Goal: Find contact information: Find contact information

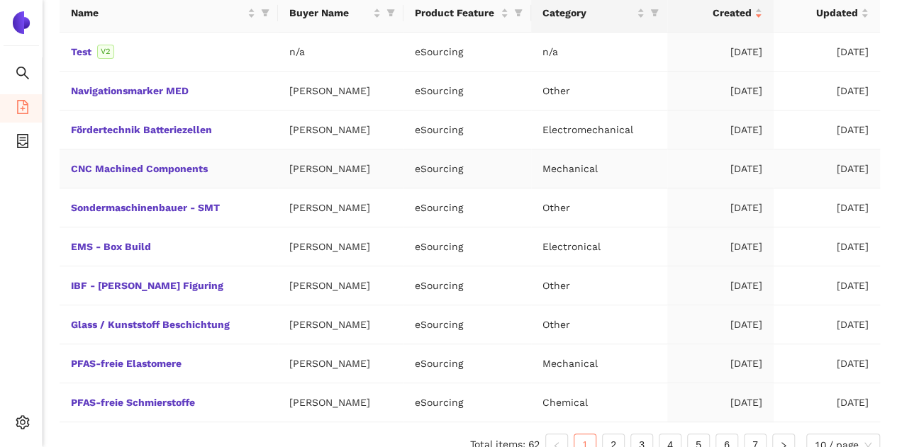
scroll to position [225, 0]
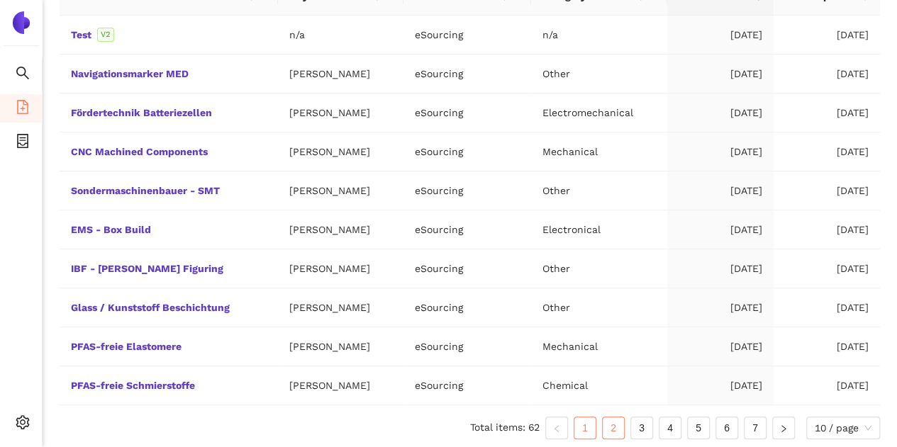
click at [605, 430] on link "2" at bounding box center [612, 427] width 21 height 21
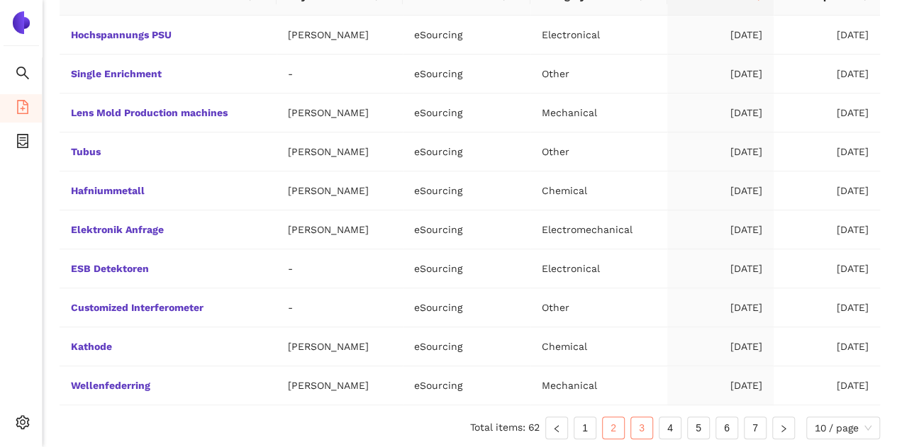
click at [641, 429] on link "3" at bounding box center [641, 427] width 21 height 21
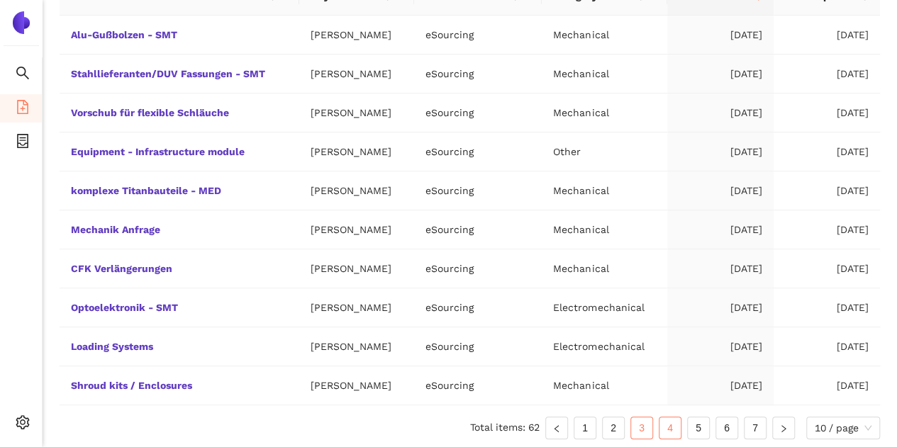
click at [671, 432] on link "4" at bounding box center [669, 427] width 21 height 21
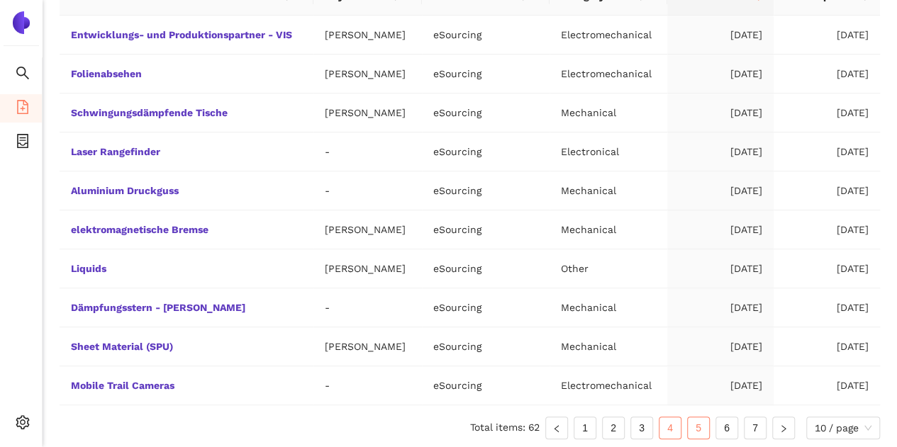
click at [697, 427] on link "5" at bounding box center [698, 427] width 21 height 21
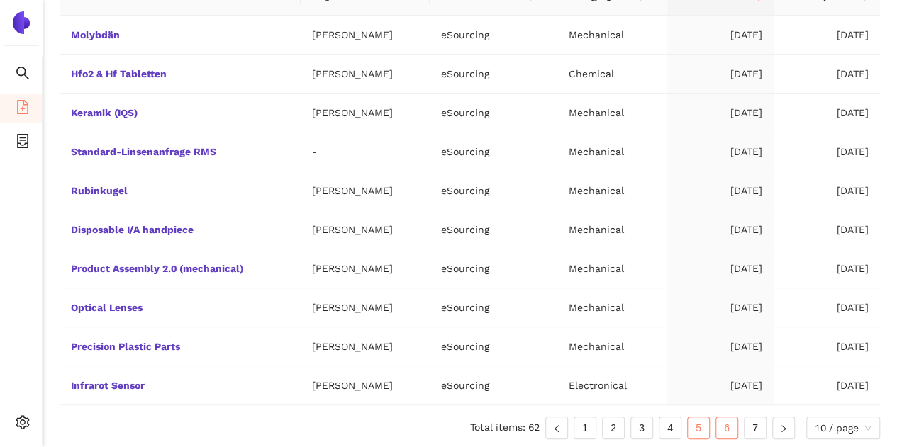
click at [723, 432] on link "6" at bounding box center [726, 427] width 21 height 21
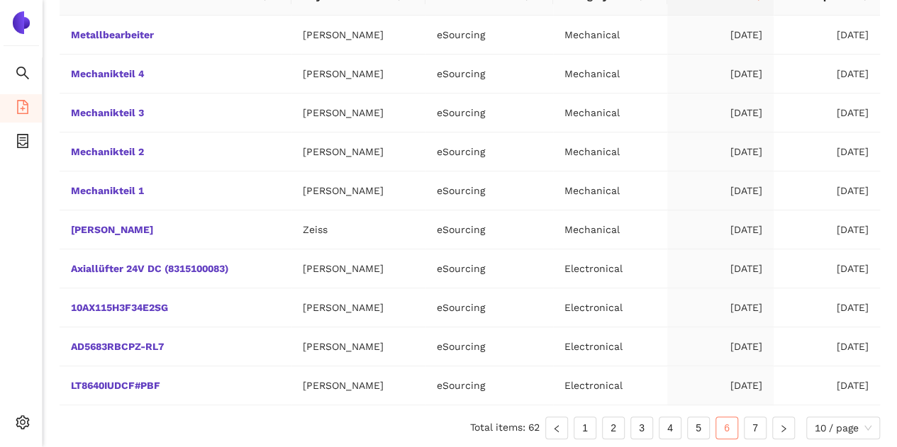
click at [758, 437] on div "Name Buyer Name Product Feature Category Created Updated Metallbearbeiter [PERS…" at bounding box center [470, 214] width 820 height 474
click at [756, 432] on link "7" at bounding box center [754, 427] width 21 height 21
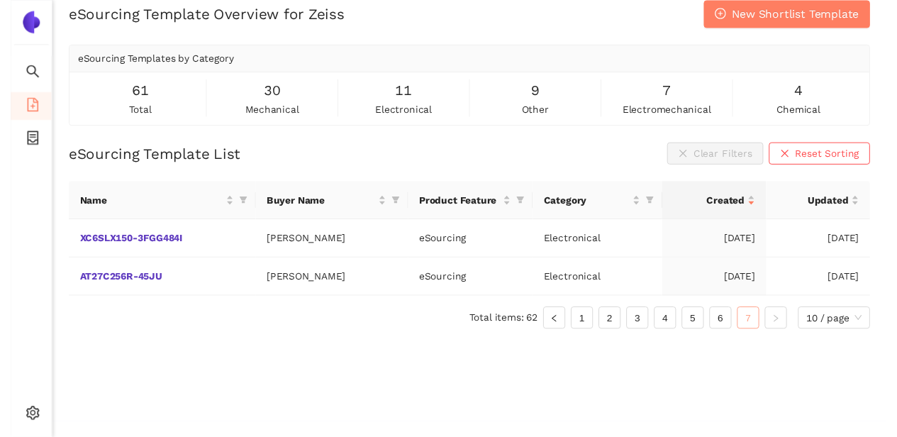
scroll to position [17, 0]
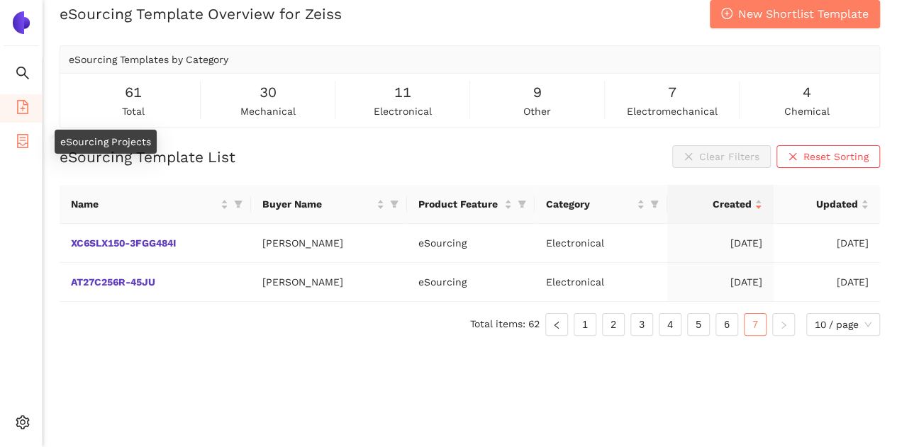
click at [17, 142] on icon "container" at bounding box center [22, 141] width 11 height 14
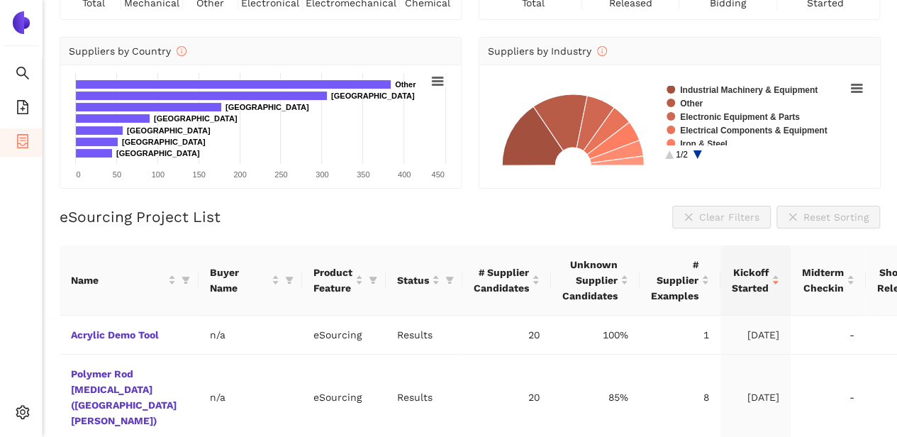
scroll to position [126, 0]
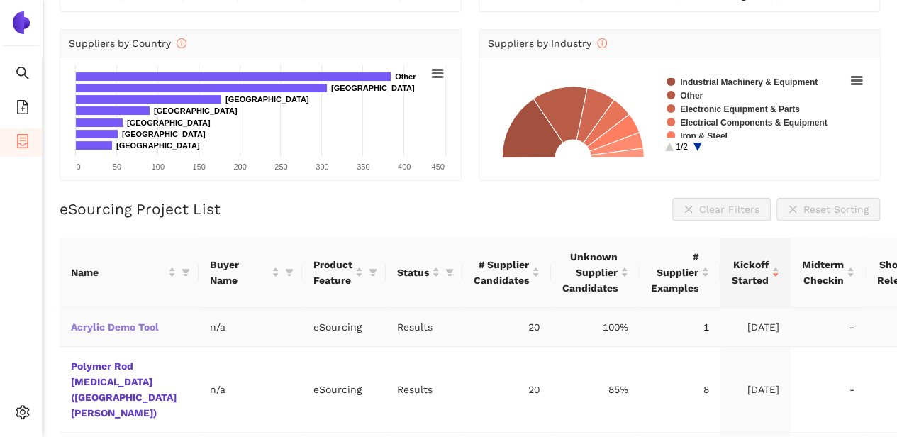
click at [0, 0] on link "Acrylic Demo Tool" at bounding box center [0, 0] width 0 height 0
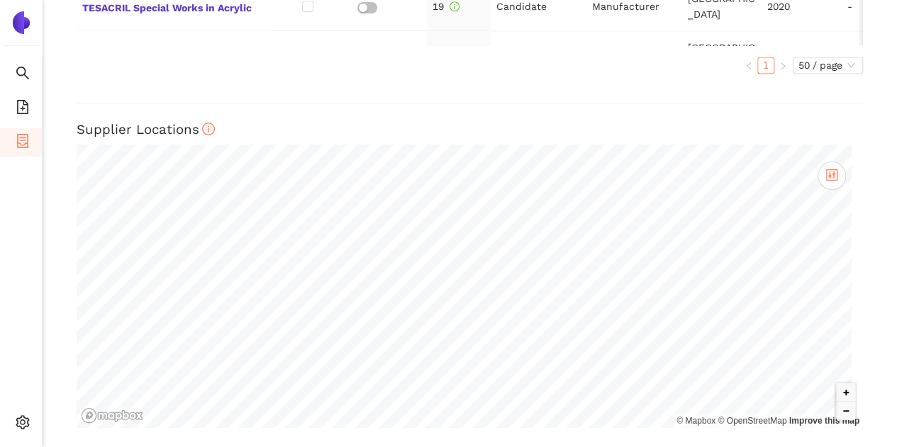
scroll to position [1174, 0]
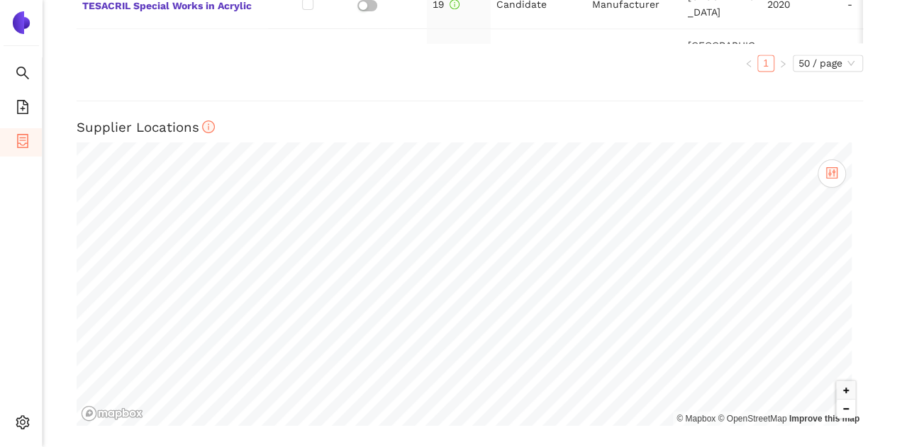
click at [836, 410] on button "Zoom out" at bounding box center [845, 409] width 18 height 18
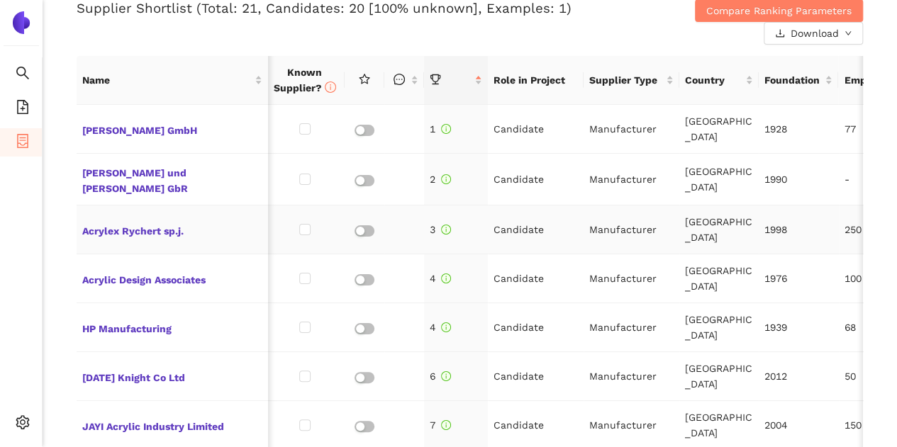
scroll to position [605, 0]
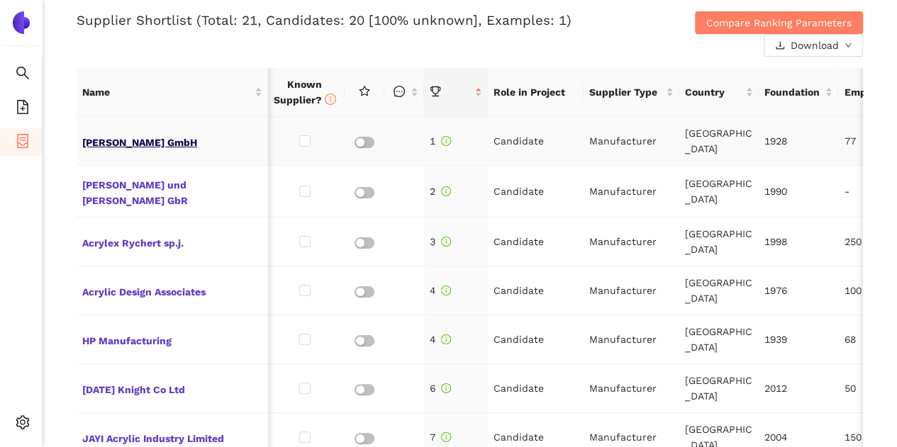
click at [128, 140] on span "[PERSON_NAME] GmbH" at bounding box center [172, 141] width 180 height 18
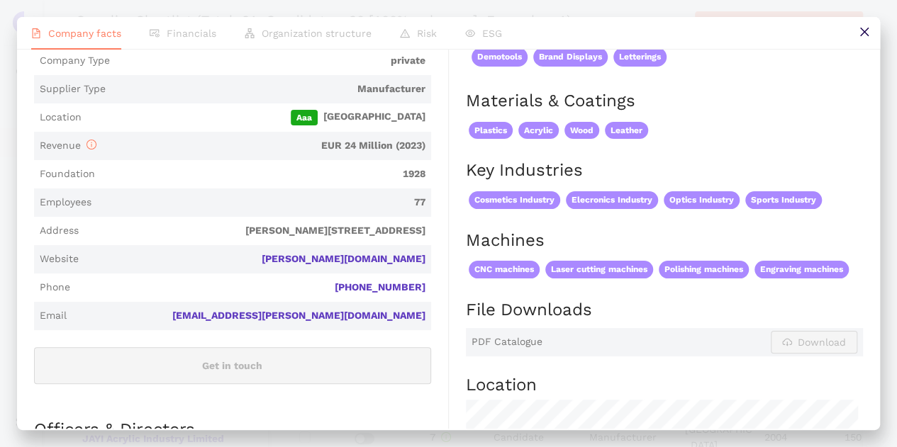
scroll to position [262, 0]
click at [0, 0] on link "[EMAIL_ADDRESS][PERSON_NAME][DOMAIN_NAME]" at bounding box center [0, 0] width 0 height 0
click at [860, 35] on icon "close" at bounding box center [863, 32] width 9 height 9
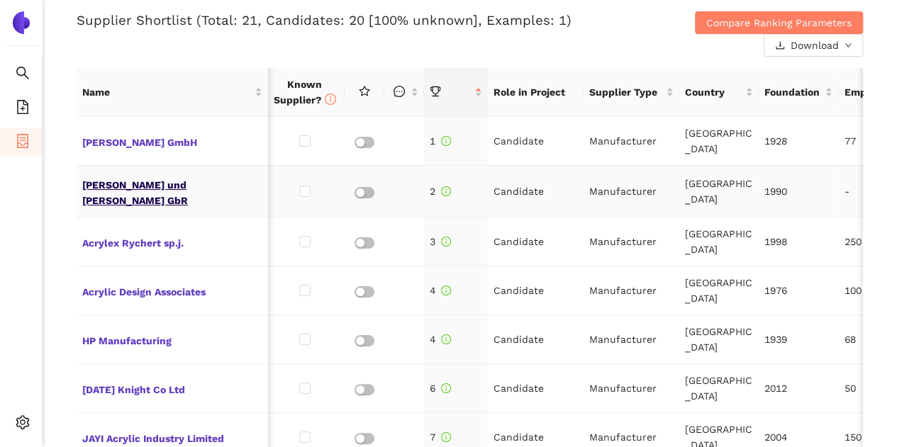
click at [235, 194] on span "[PERSON_NAME] und [PERSON_NAME] GbR" at bounding box center [172, 191] width 180 height 34
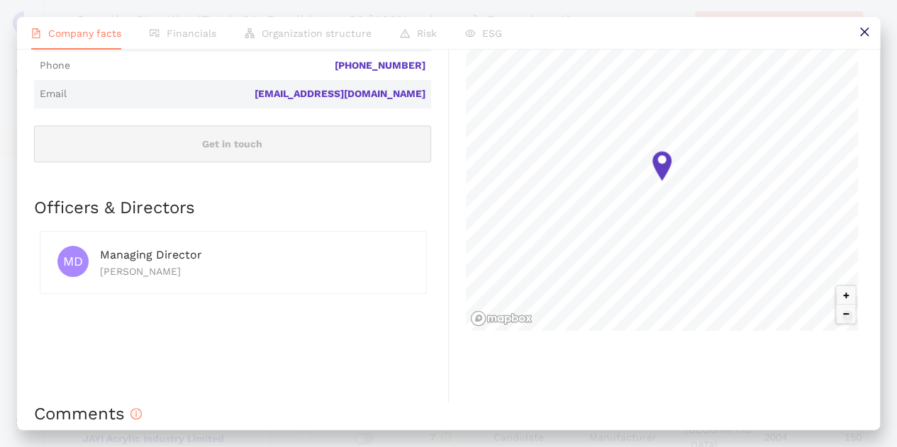
scroll to position [490, 0]
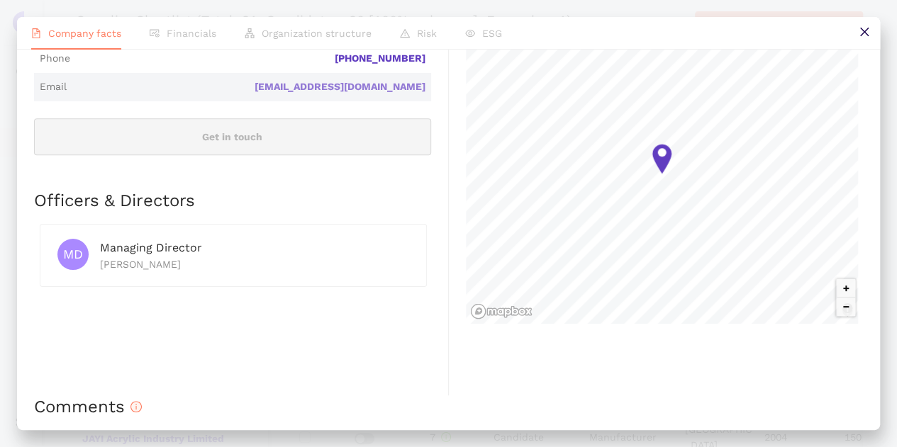
click at [0, 0] on link "[EMAIL_ADDRESS][DOMAIN_NAME]" at bounding box center [0, 0] width 0 height 0
click at [870, 39] on button at bounding box center [864, 33] width 32 height 32
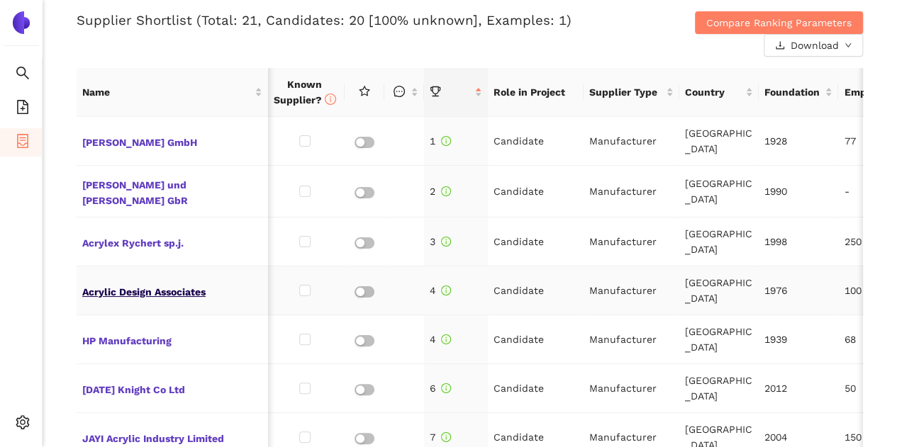
click at [163, 281] on span "Acrylic Design Associates" at bounding box center [172, 290] width 180 height 18
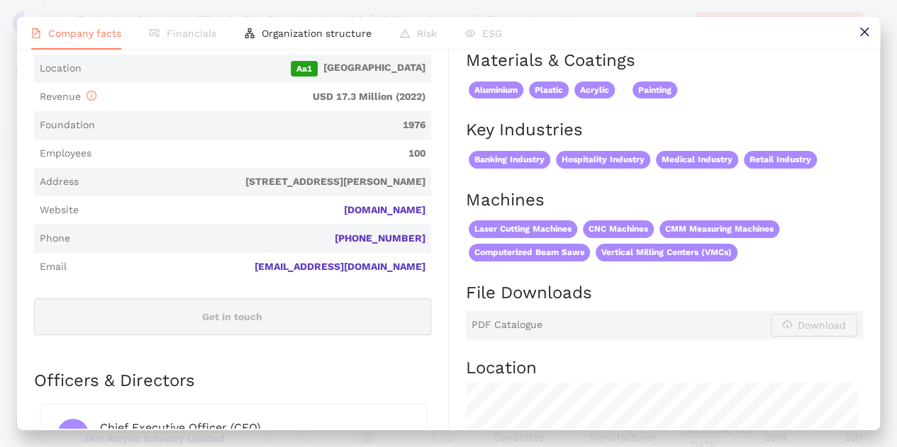
scroll to position [345, 0]
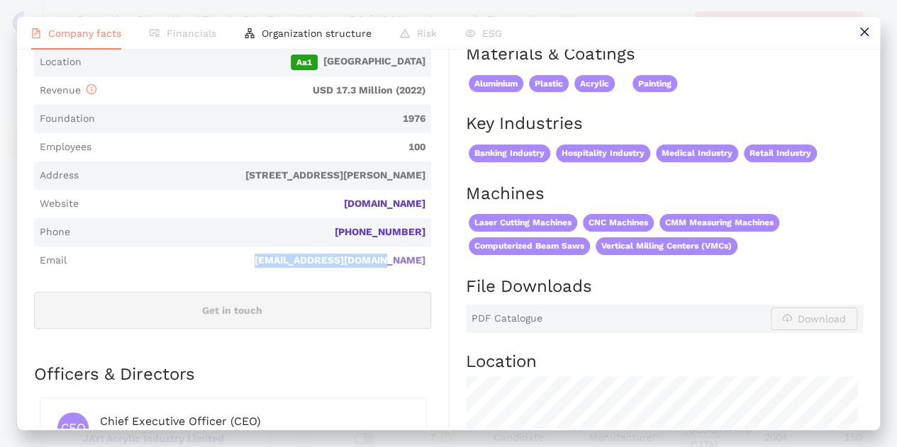
drag, startPoint x: 296, startPoint y: 259, endPoint x: 415, endPoint y: 265, distance: 119.2
click at [415, 265] on div "[EMAIL_ADDRESS][DOMAIN_NAME]" at bounding box center [248, 261] width 353 height 14
copy link "[EMAIL_ADDRESS][DOMAIN_NAME]"
click at [863, 36] on icon "close" at bounding box center [863, 31] width 11 height 11
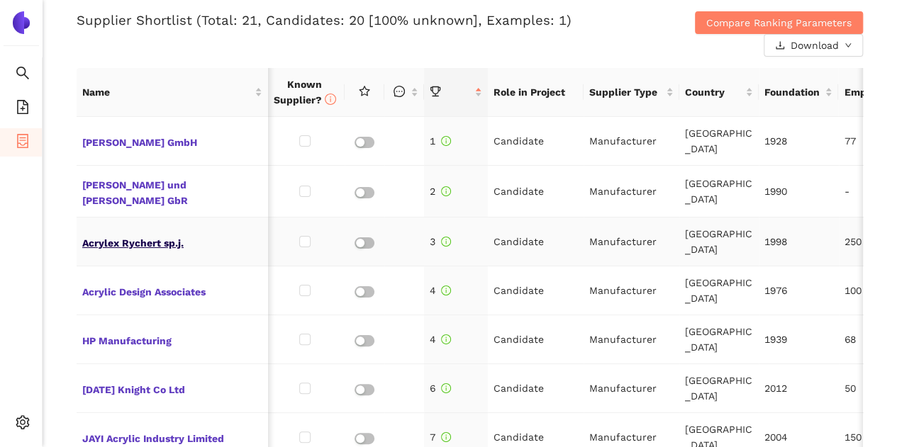
click at [162, 232] on span "Acrylex Rychert sp.j." at bounding box center [172, 241] width 180 height 18
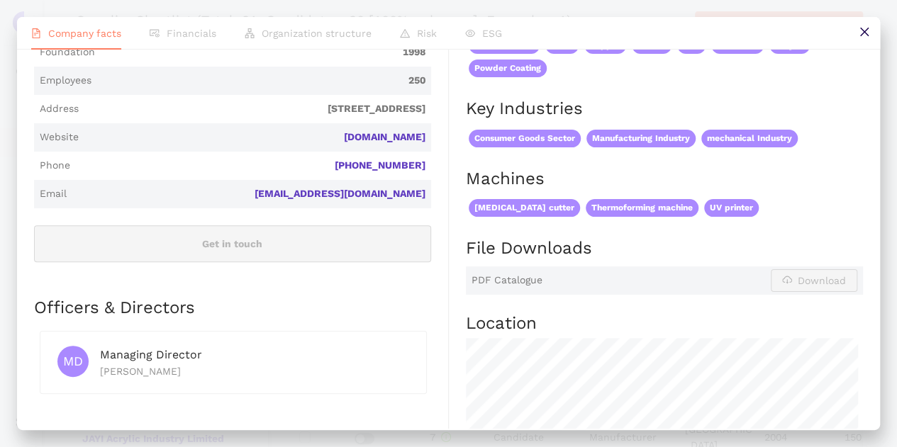
scroll to position [381, 0]
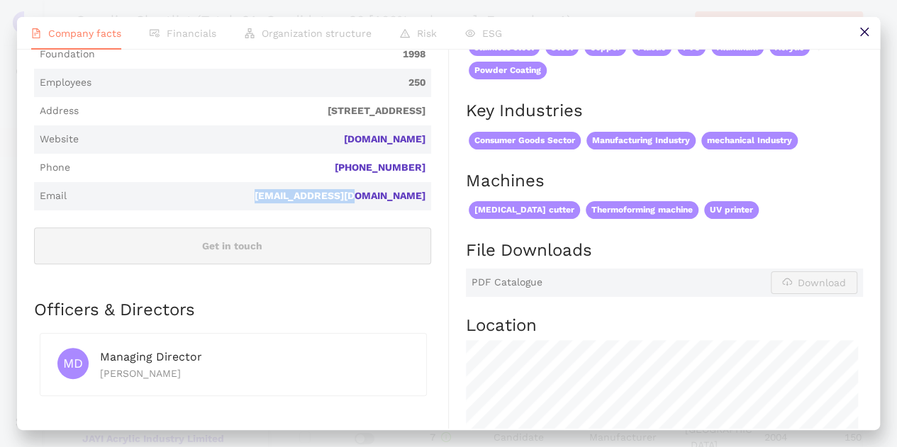
drag, startPoint x: 320, startPoint y: 201, endPoint x: 426, endPoint y: 203, distance: 105.6
click at [426, 203] on div "Industry Commodity Chemicals Company Description Acrylex Rychert sp.j. is a pri…" at bounding box center [241, 226] width 415 height 972
copy link "[EMAIL_ADDRESS][DOMAIN_NAME]"
click at [860, 29] on icon "close" at bounding box center [863, 31] width 11 height 11
